Goal: Share content

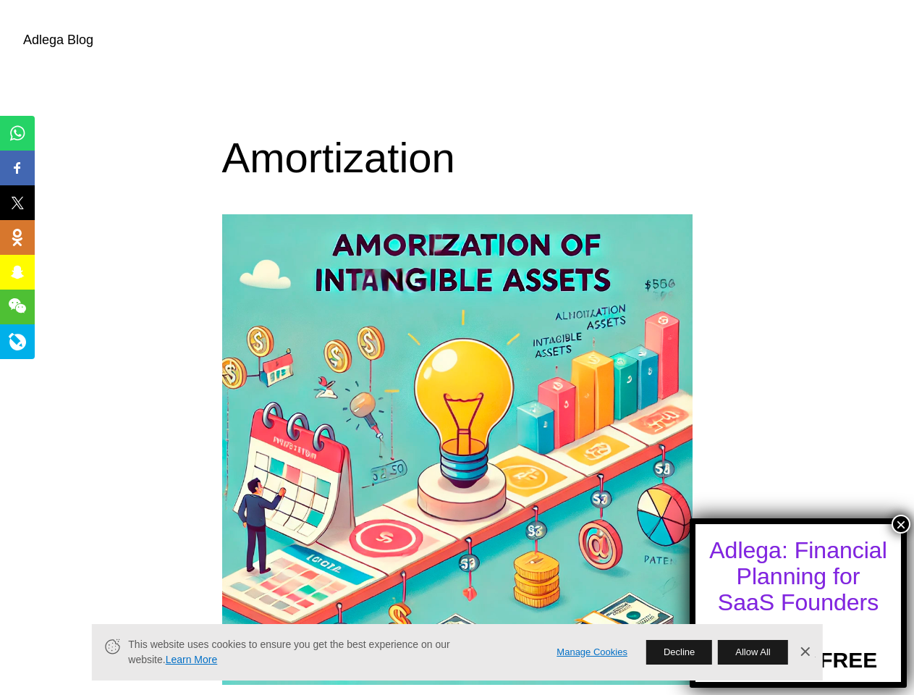
click at [901, 524] on button "×" at bounding box center [901, 524] width 19 height 19
click at [17, 133] on span "Share" at bounding box center [27, 133] width 46 height 17
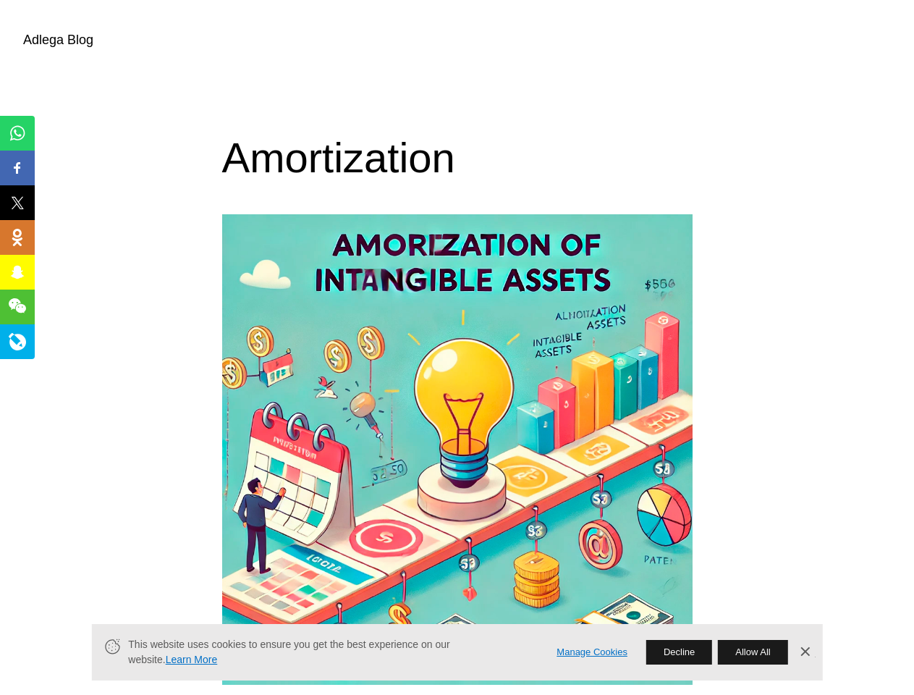
click at [17, 168] on span "Share" at bounding box center [27, 167] width 46 height 17
click at [17, 203] on span "Tweet" at bounding box center [27, 202] width 46 height 17
click at [17, 237] on span "Share" at bounding box center [27, 237] width 46 height 17
click at [17, 272] on span "Snap" at bounding box center [24, 272] width 41 height 17
click at [17, 307] on span "Share" at bounding box center [27, 306] width 46 height 17
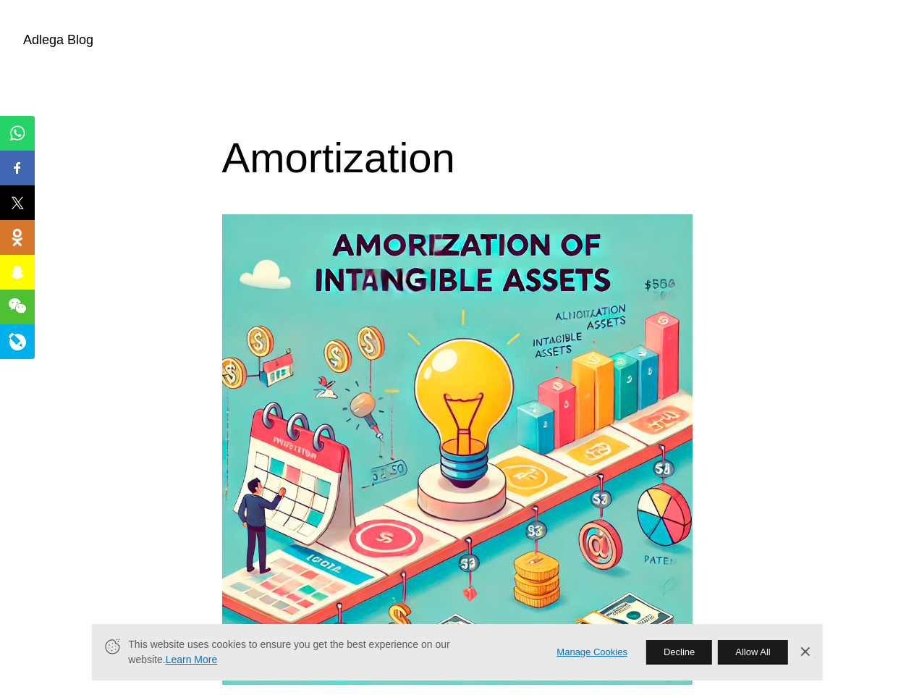
click at [17, 342] on span "Share" at bounding box center [27, 341] width 46 height 17
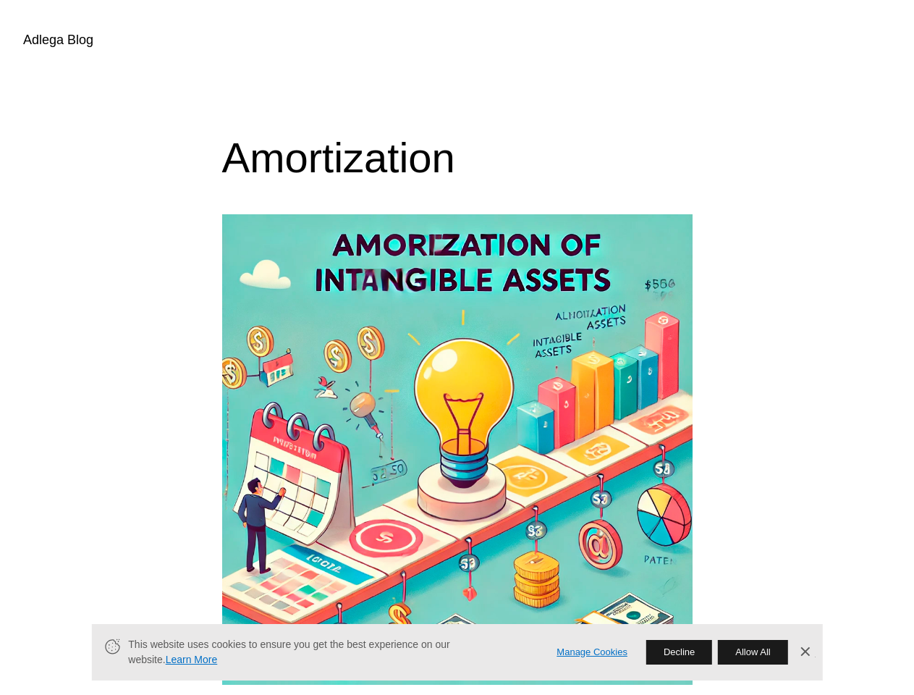
click at [592, 652] on link "Manage Cookies" at bounding box center [592, 652] width 71 height 15
